Goal: Information Seeking & Learning: Find specific fact

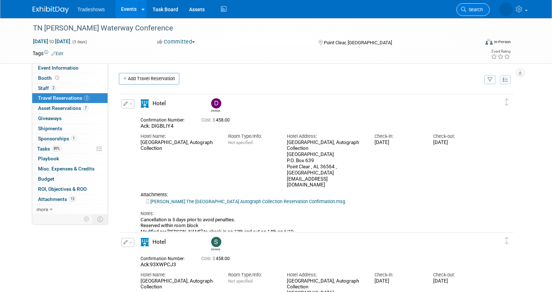
click at [472, 8] on span "Search" at bounding box center [474, 9] width 17 height 5
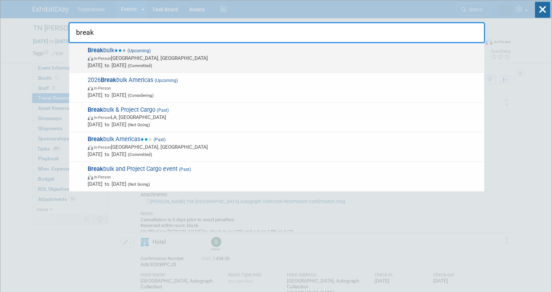
type input "break"
click at [155, 52] on span "Break bulk (Upcoming) In-Person Houston, TX Sep 30, 2025 to Oct 2, 2025 (Commit…" at bounding box center [282, 58] width 395 height 22
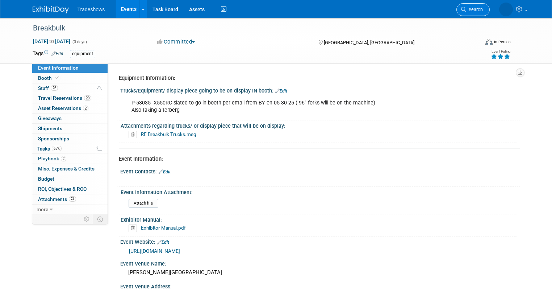
click at [466, 7] on icon at bounding box center [463, 9] width 5 height 5
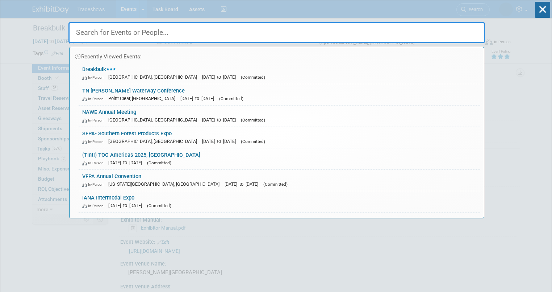
click at [135, 30] on input "text" at bounding box center [276, 32] width 417 height 21
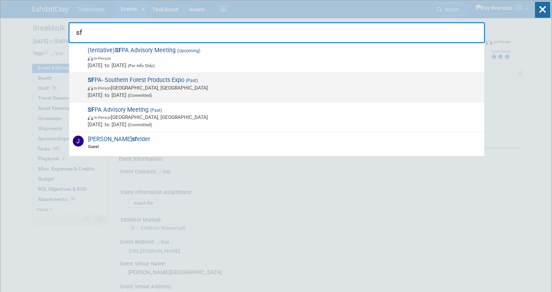
type input "sf"
click at [138, 82] on span "SF PA- Southern Forest Products Expo (Past) In-Person [GEOGRAPHIC_DATA], [GEOGR…" at bounding box center [282, 87] width 395 height 22
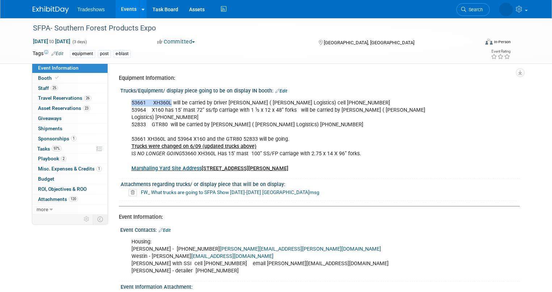
drag, startPoint x: 125, startPoint y: 104, endPoint x: 164, endPoint y: 103, distance: 39.9
click at [164, 103] on div "53661 XH360L will be carried by Driver Greg Kemp ( Taylor Logistics) cell 662 8…" at bounding box center [284, 136] width 316 height 80
copy div "53661 XH360L"
drag, startPoint x: 125, startPoint y: 118, endPoint x: 159, endPoint y: 118, distance: 34.8
click at [159, 118] on div "53661 XH360L will be carried by Driver Greg Kemp ( Taylor Logistics) cell 662 8…" at bounding box center [284, 136] width 316 height 80
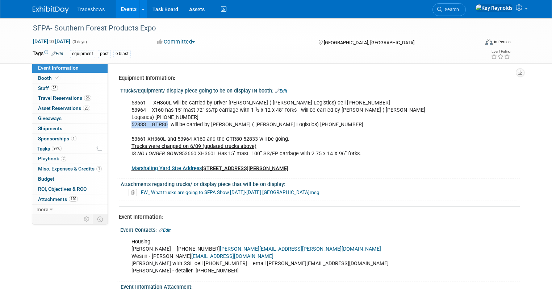
copy div "52833 GTR80"
click at [459, 11] on span "Search" at bounding box center [450, 9] width 17 height 5
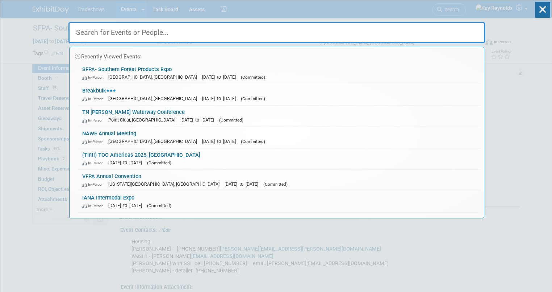
click at [229, 33] on input "text" at bounding box center [276, 32] width 417 height 21
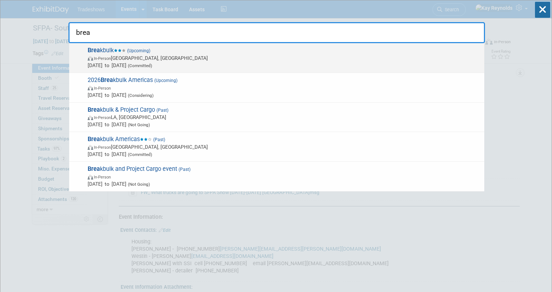
type input "brea"
click at [152, 63] on span "(Committed)" at bounding box center [139, 65] width 26 height 5
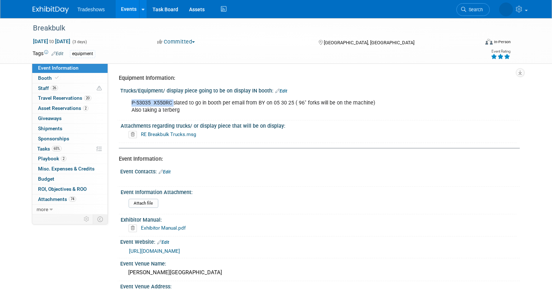
drag, startPoint x: 125, startPoint y: 103, endPoint x: 166, endPoint y: 99, distance: 41.5
click at [166, 99] on div "P-53035 X550RC slated to go in booth per email from BY on 05 30 25 ( 96" forks …" at bounding box center [284, 107] width 316 height 22
copy div "P-53035 X550RC"
